Goal: Navigation & Orientation: Find specific page/section

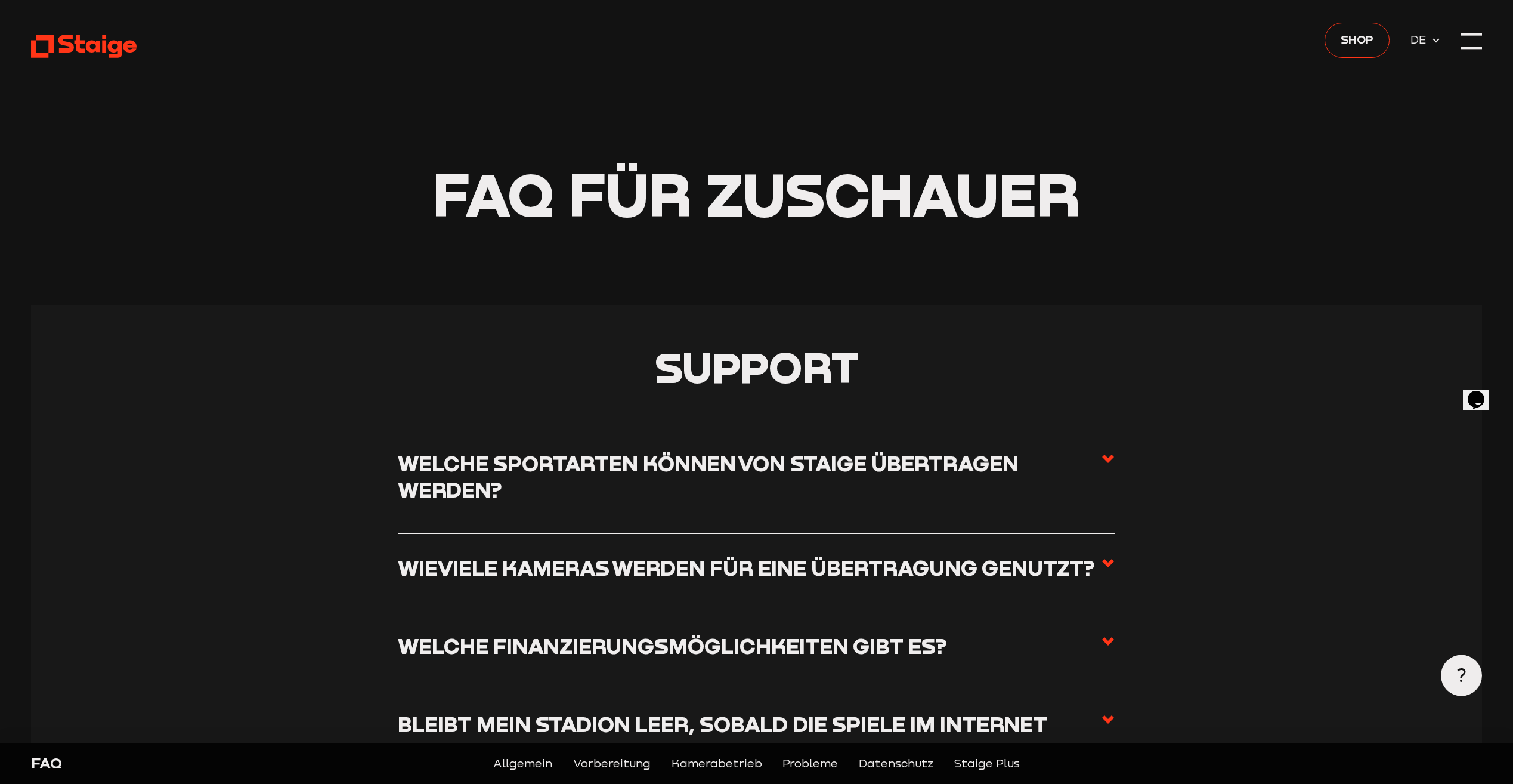
click at [94, 51] on use at bounding box center [84, 46] width 106 height 23
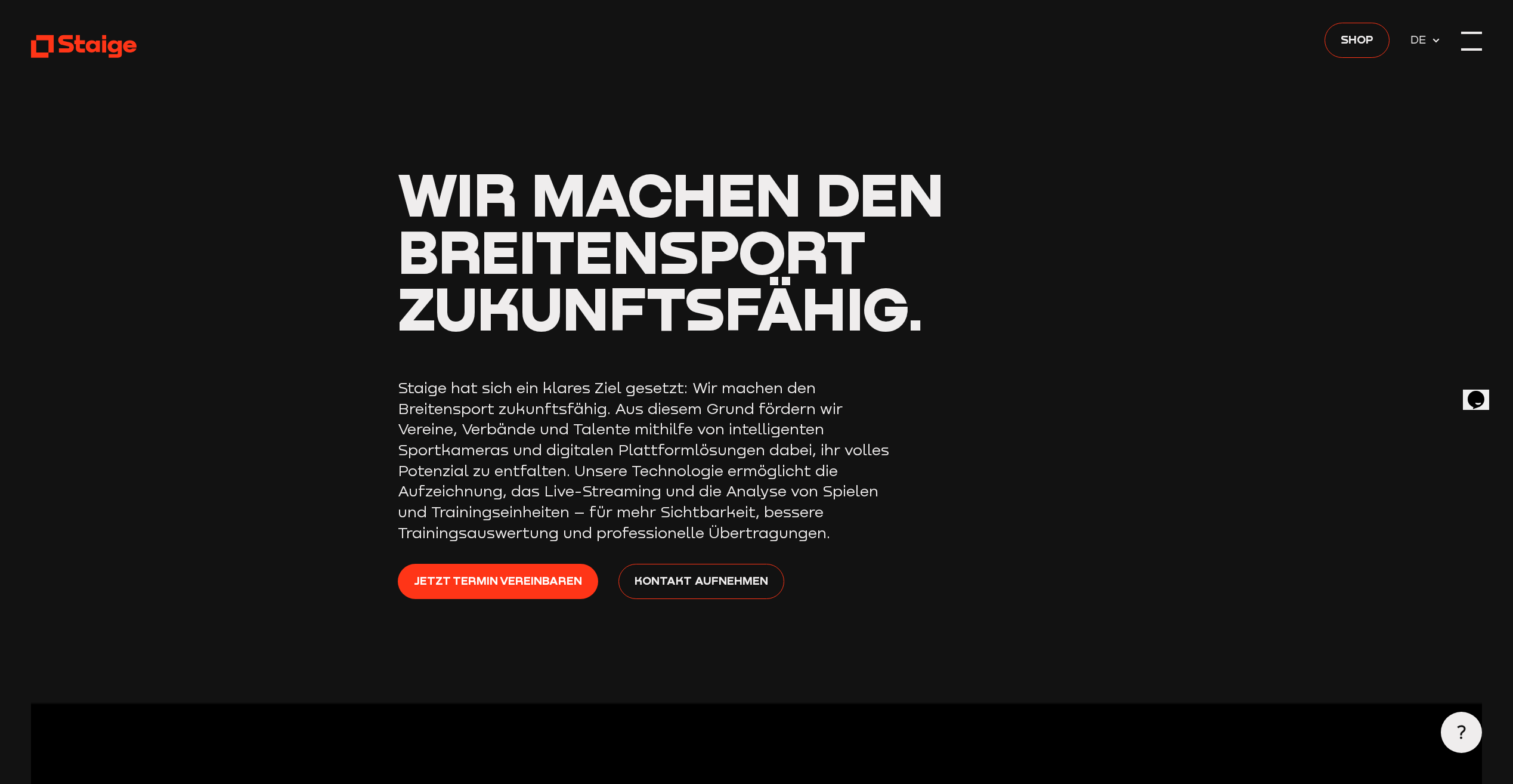
click at [1464, 41] on div at bounding box center [1471, 41] width 21 height 21
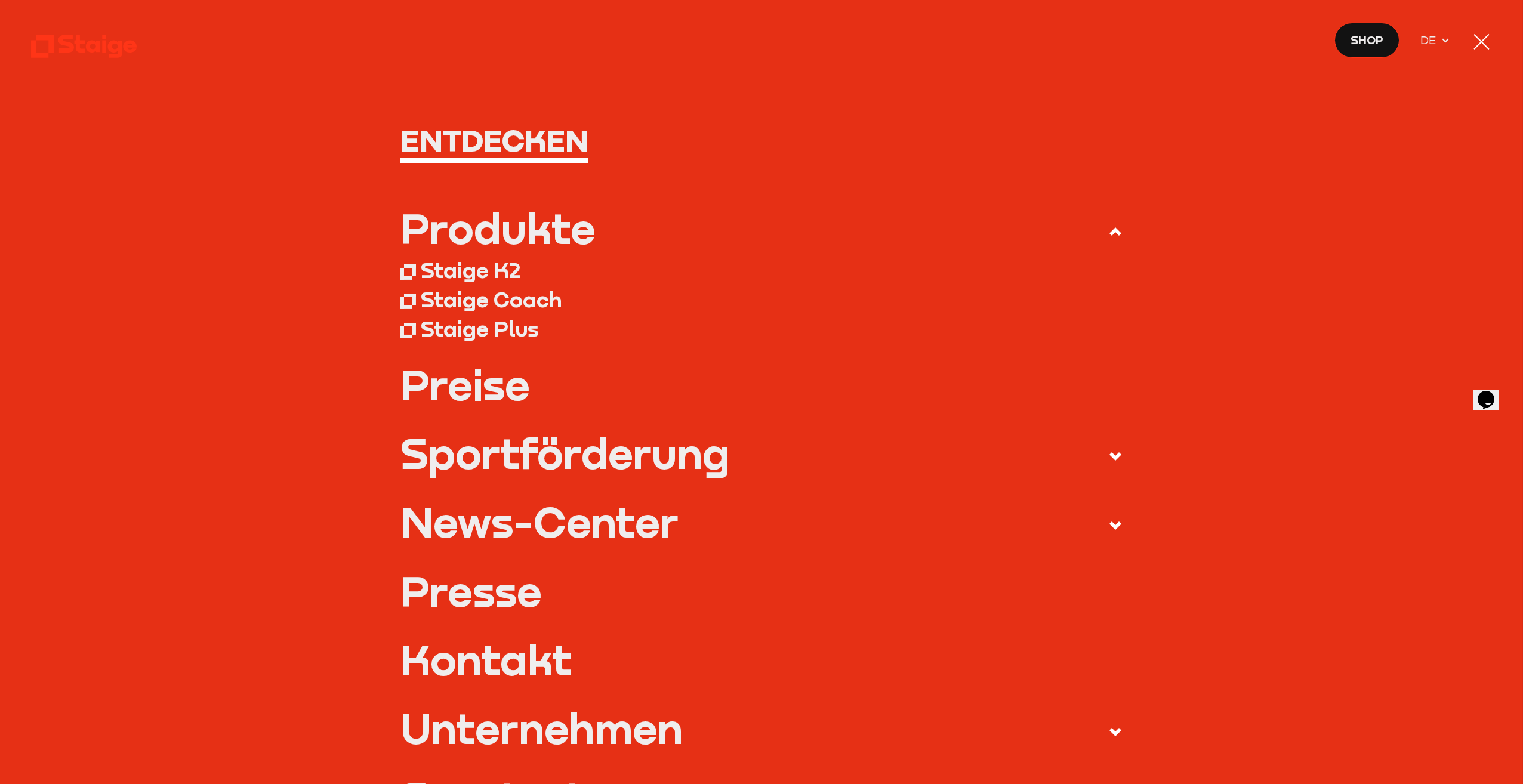
click at [1471, 40] on nav "Entdecken Produkte Staige K2 Staige Coach Staige Plus Preise Blog FAQ" at bounding box center [762, 392] width 1523 height 784
click at [1475, 40] on div at bounding box center [1481, 41] width 21 height 21
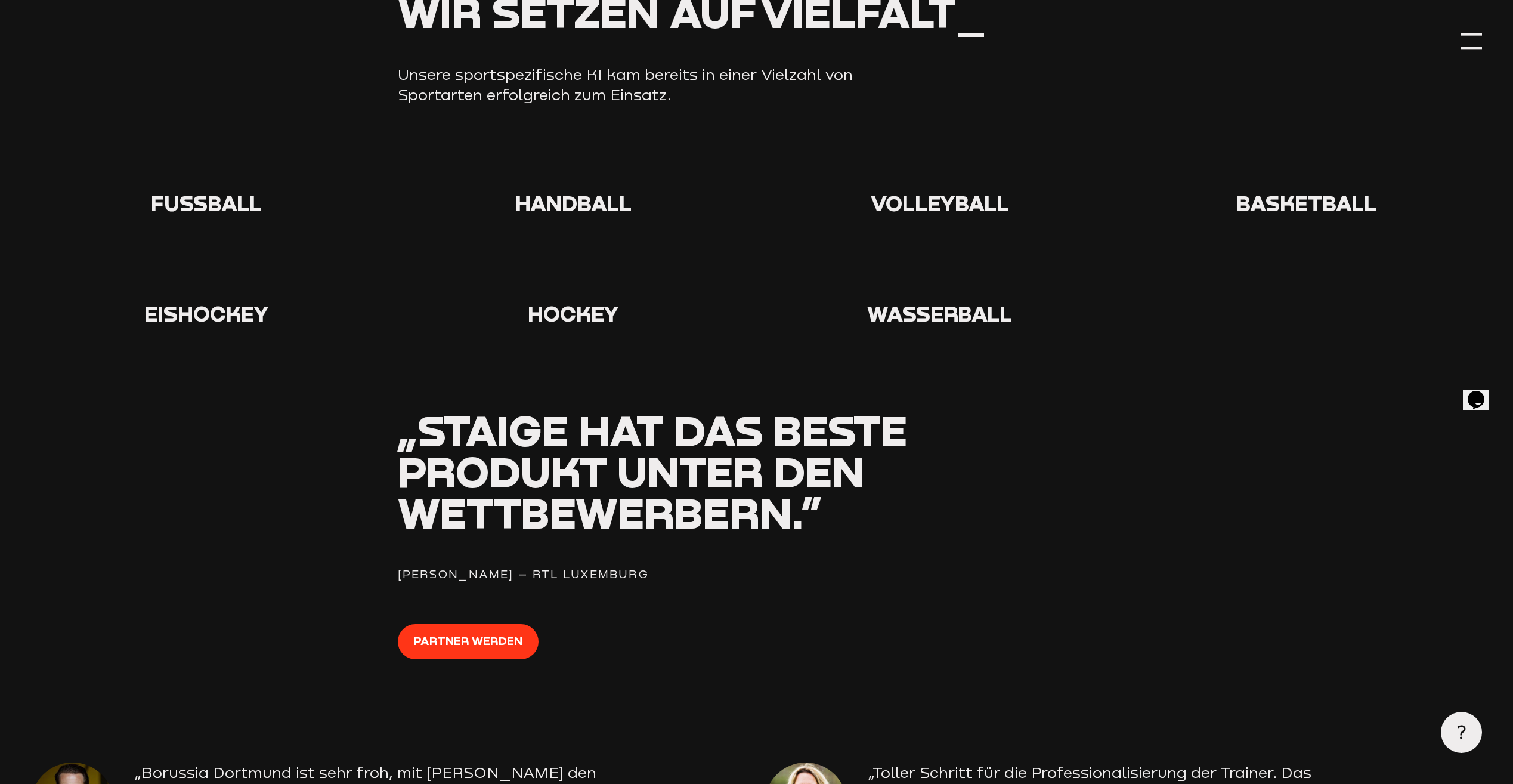
scroll to position [1610, 0]
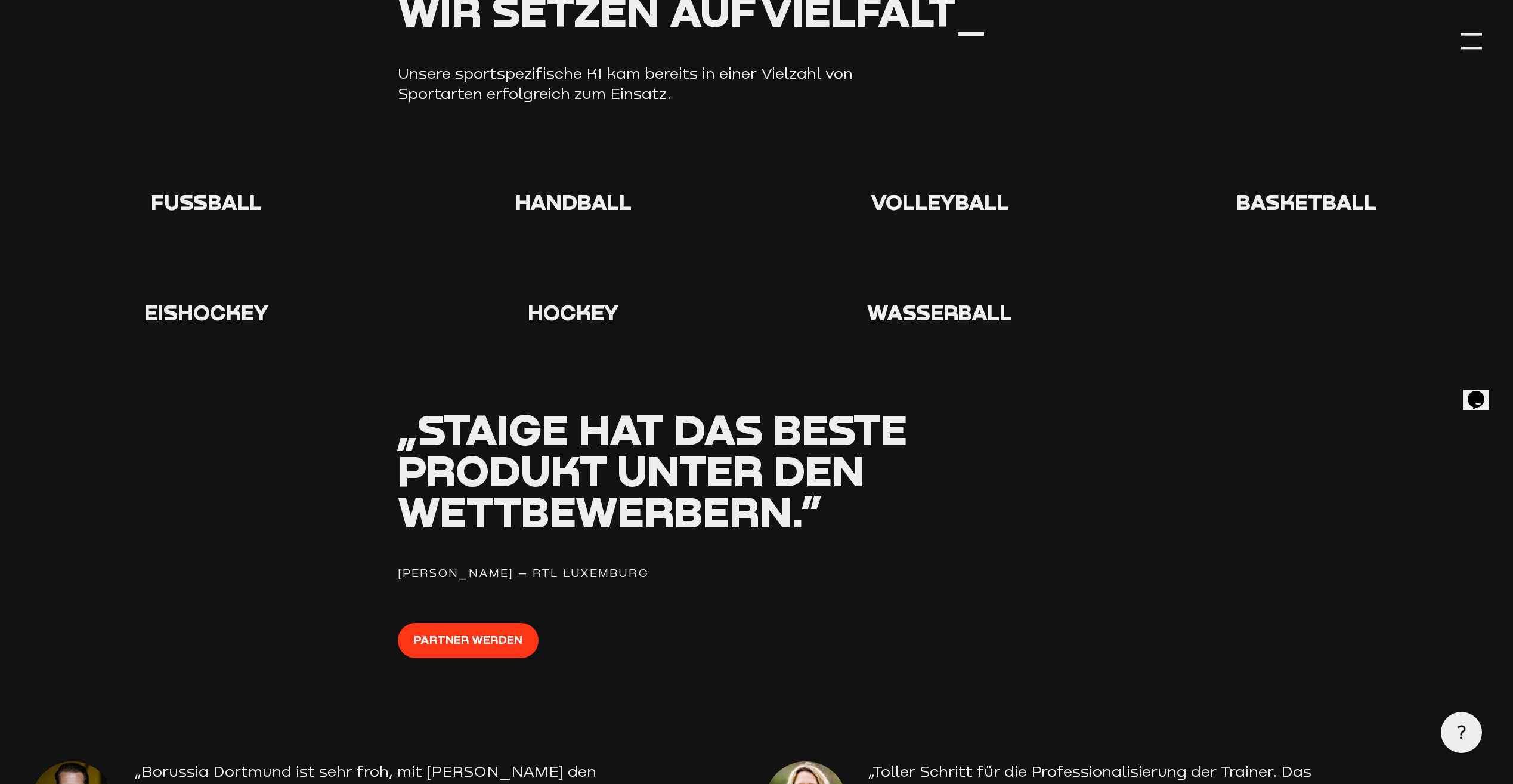
click at [198, 171] on icon at bounding box center [207, 164] width 39 height 39
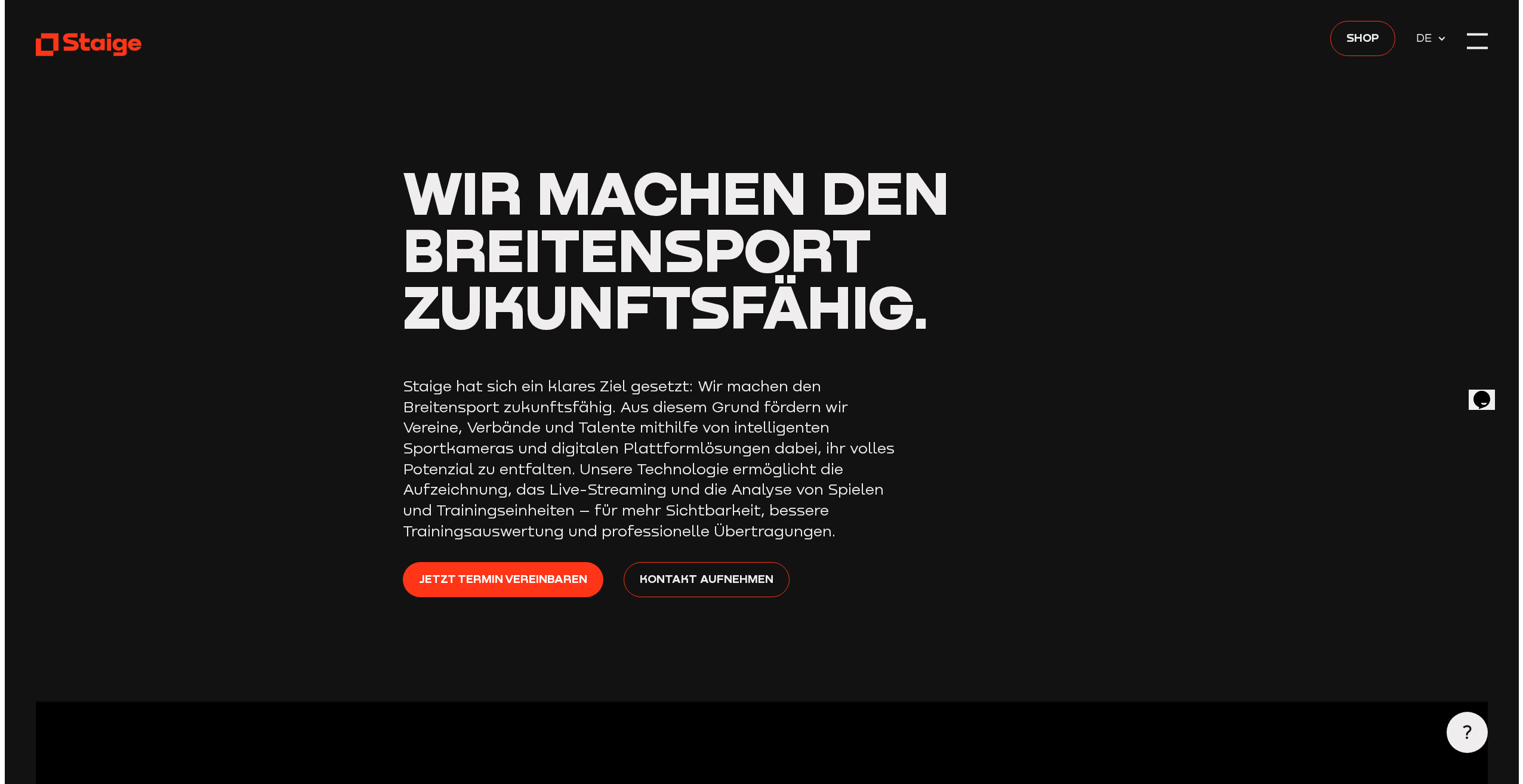
scroll to position [0, 0]
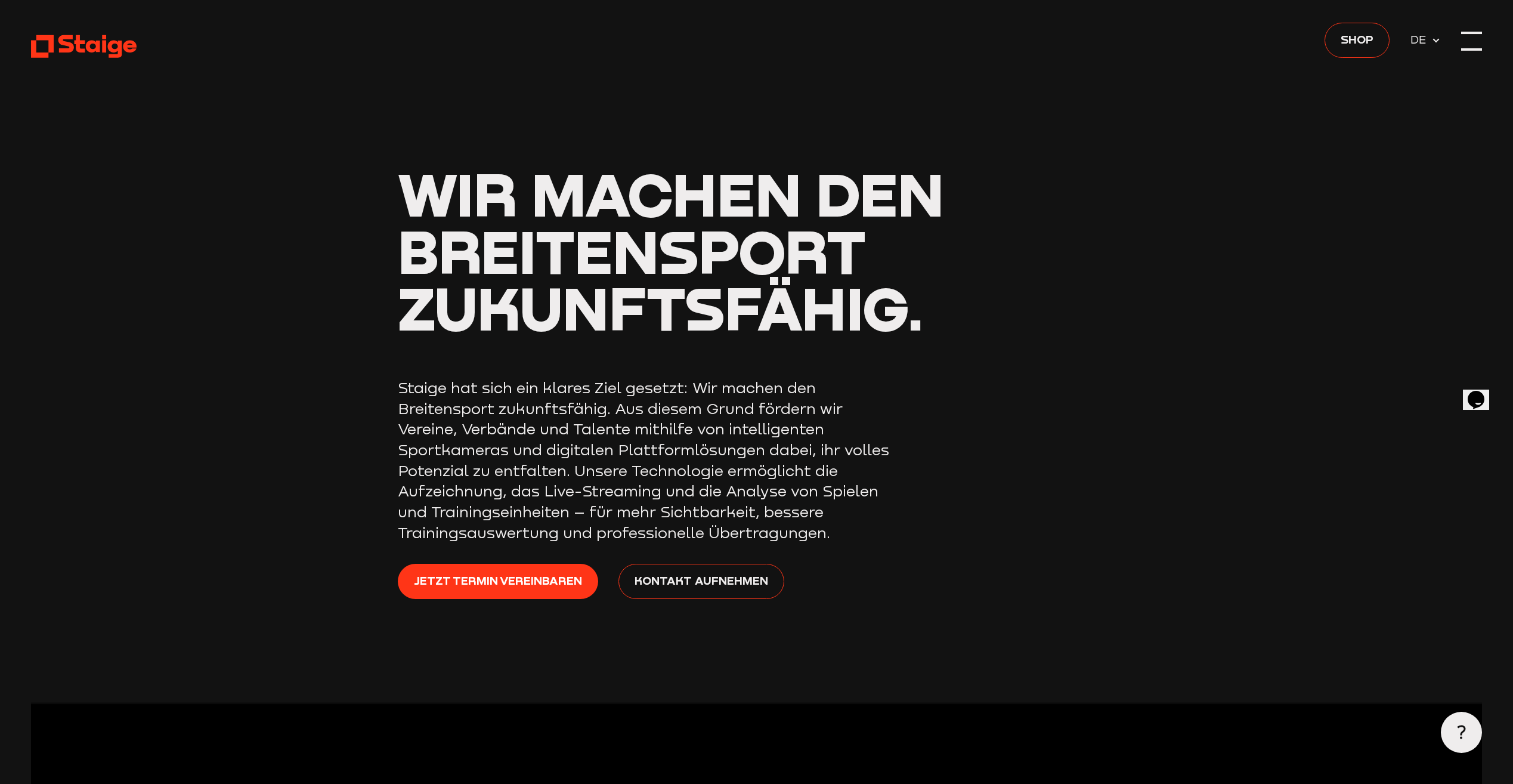
click at [1462, 39] on div at bounding box center [1471, 41] width 21 height 21
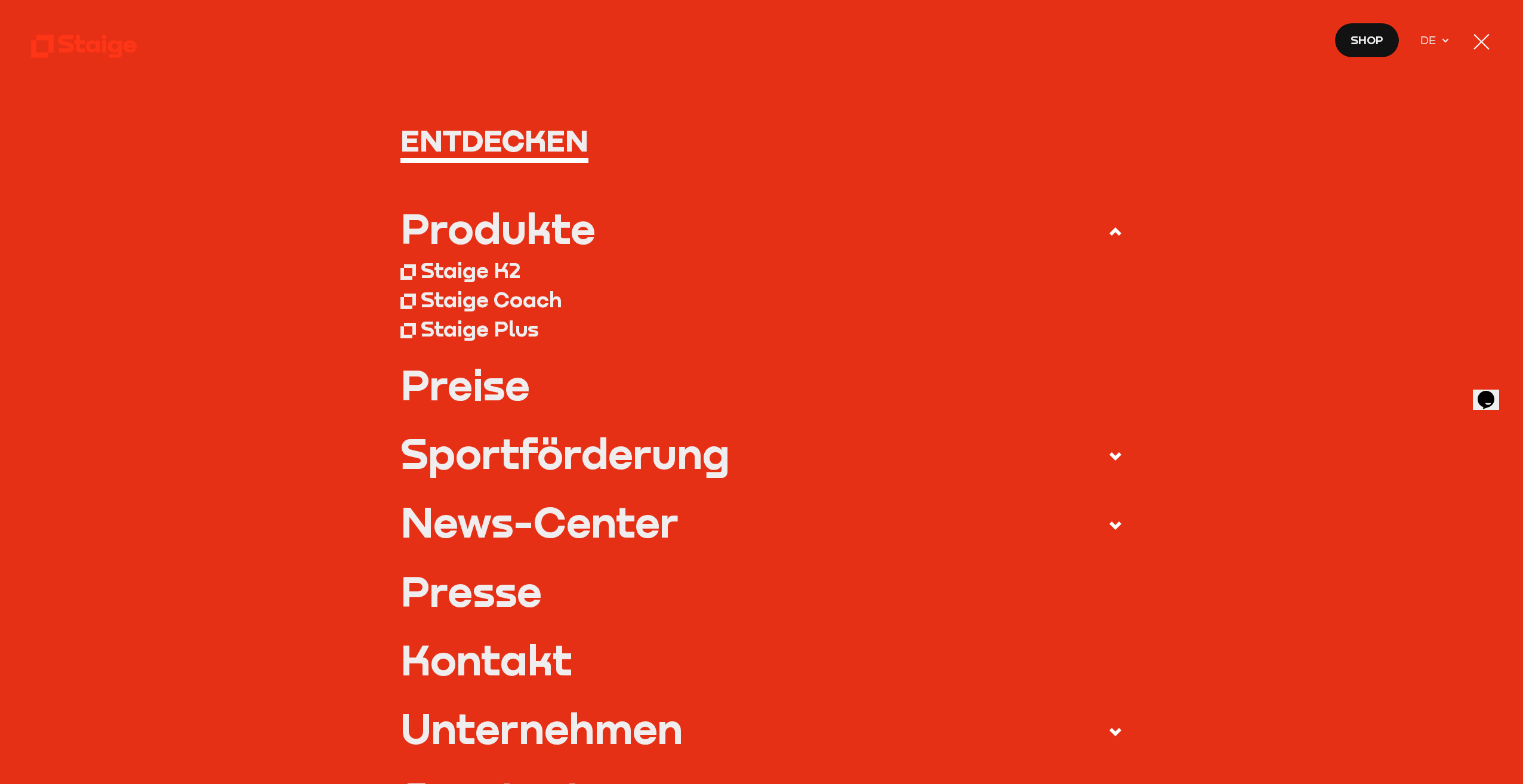
click at [482, 140] on h1 "Entdecken" at bounding box center [762, 140] width 723 height 31
click at [469, 241] on div "Produkte" at bounding box center [498, 228] width 195 height 41
click at [0, 0] on input "Produkte" at bounding box center [0, 0] width 0 height 0
click at [59, 39] on use at bounding box center [84, 46] width 106 height 23
